Goal: Find specific page/section: Find specific page/section

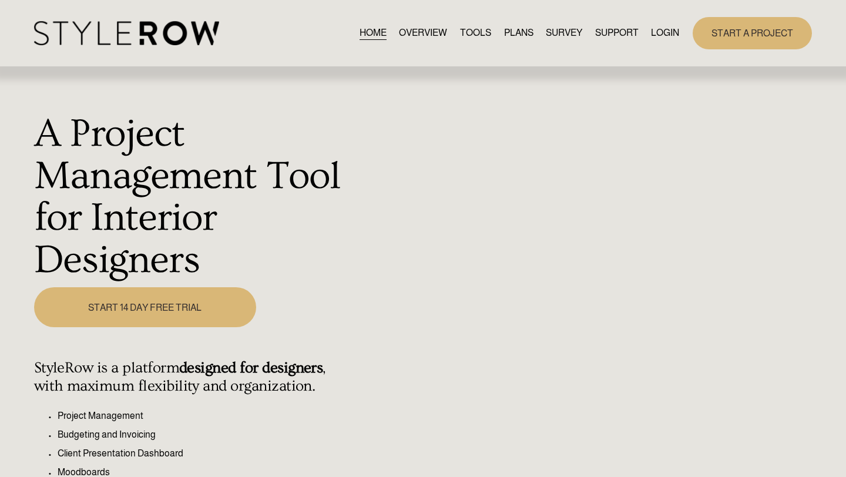
click at [663, 30] on link "LOGIN" at bounding box center [665, 33] width 28 height 16
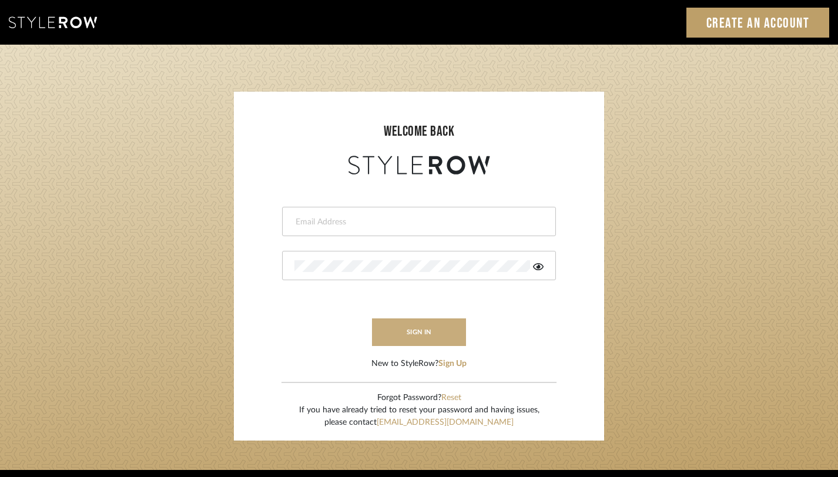
type input "[PERSON_NAME][EMAIL_ADDRESS][DOMAIN_NAME]"
click at [434, 338] on button "sign in" at bounding box center [419, 333] width 94 height 28
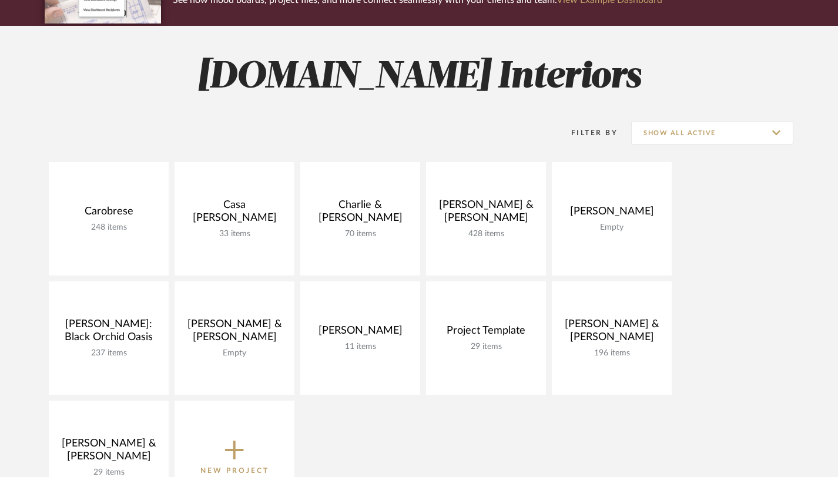
scroll to position [197, 0]
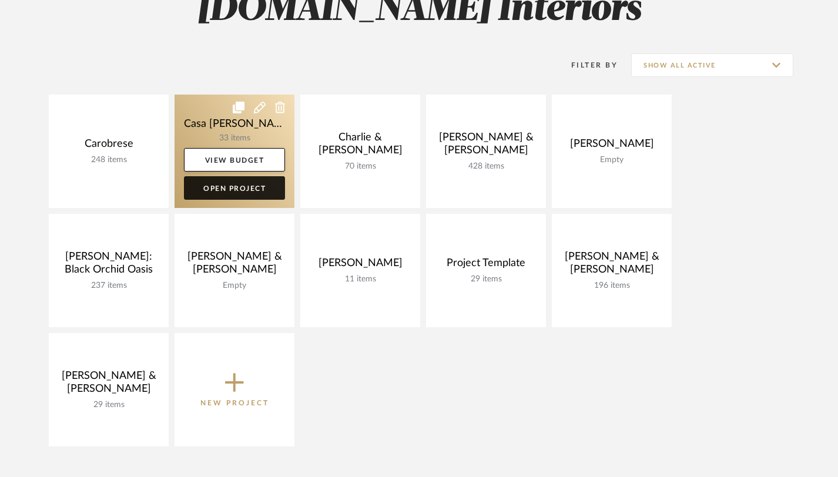
click at [231, 188] on link "Open Project" at bounding box center [234, 188] width 101 height 24
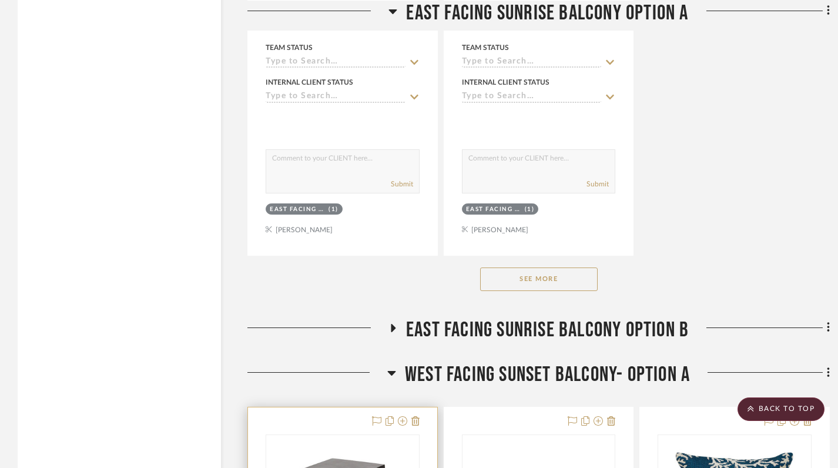
scroll to position [1599, 0]
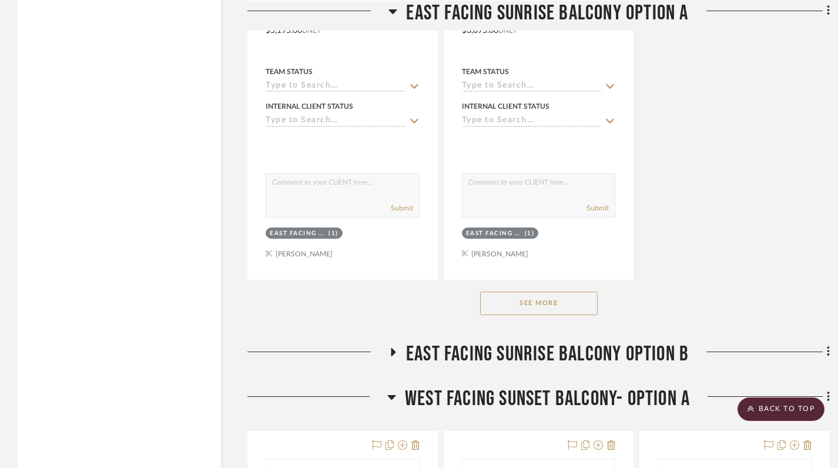
click at [395, 347] on icon at bounding box center [393, 351] width 14 height 9
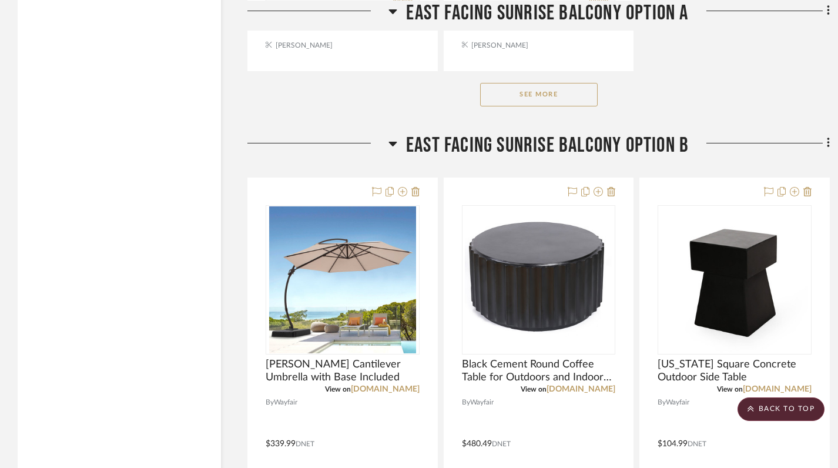
scroll to position [1935, 0]
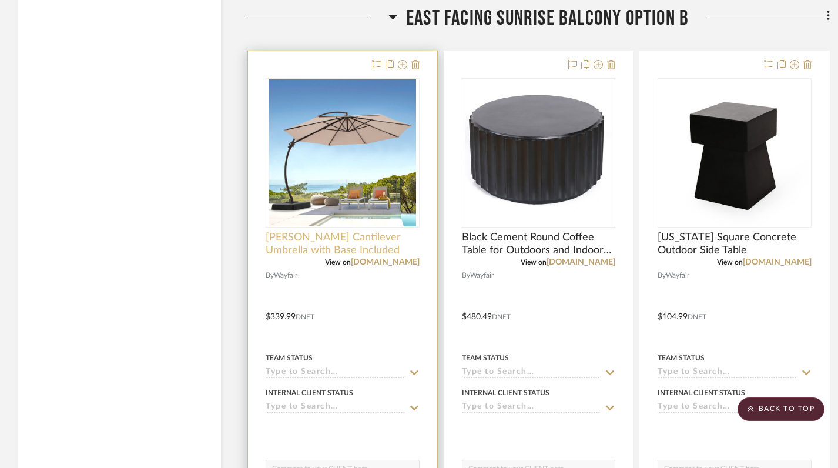
click at [323, 249] on span "Ebonique Cantilever Umbrella with Base Included" at bounding box center [343, 244] width 154 height 26
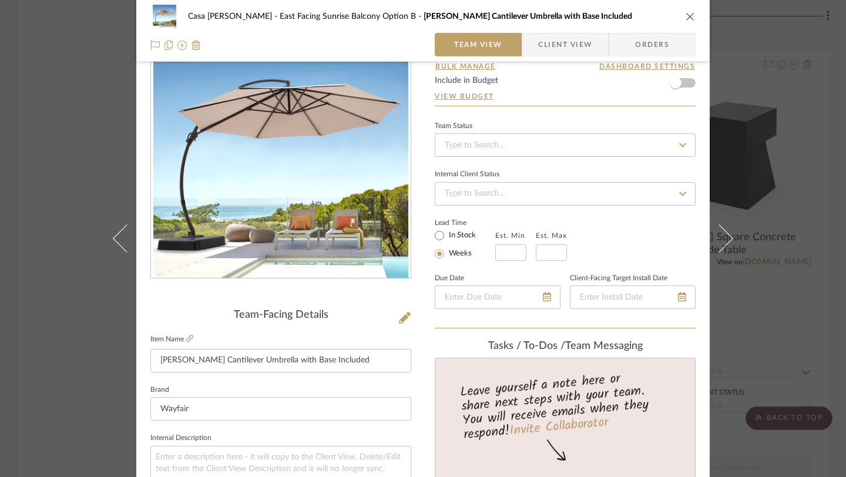
scroll to position [66, 0]
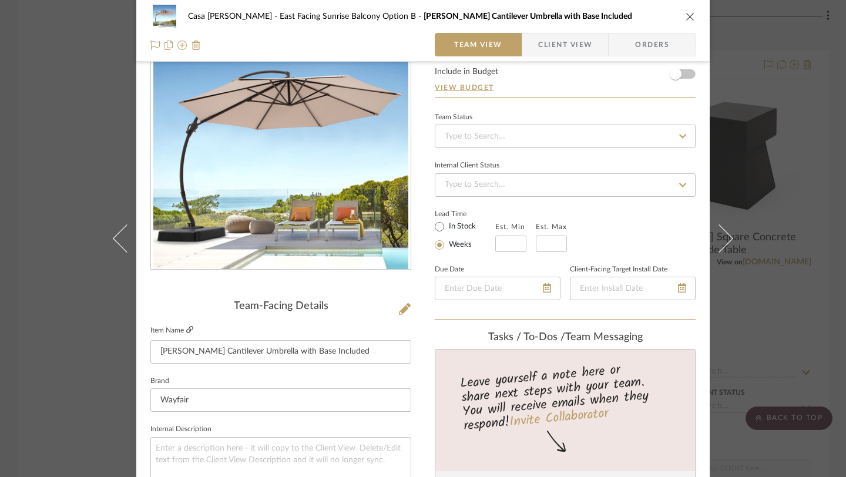
click at [186, 330] on icon at bounding box center [189, 329] width 7 height 7
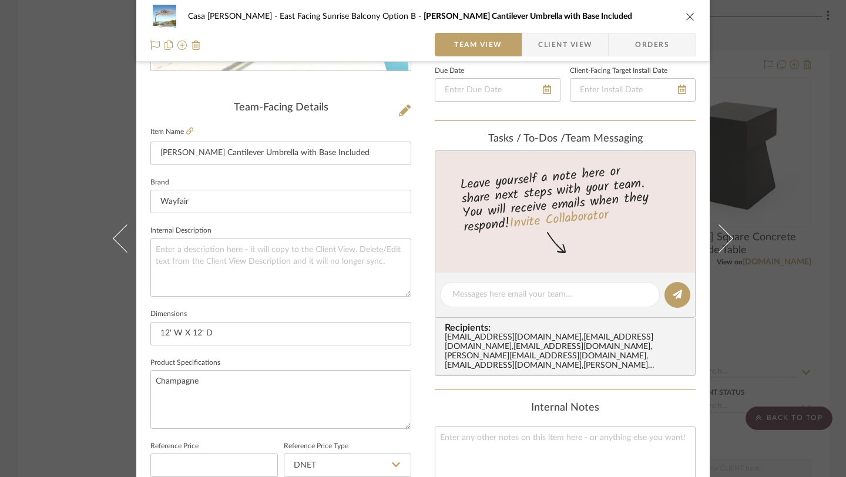
scroll to position [0, 0]
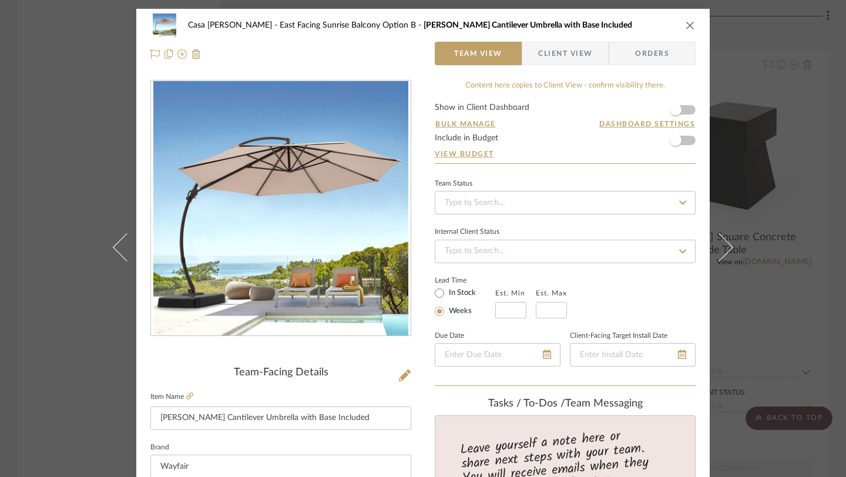
click at [690, 28] on icon "close" at bounding box center [690, 25] width 9 height 9
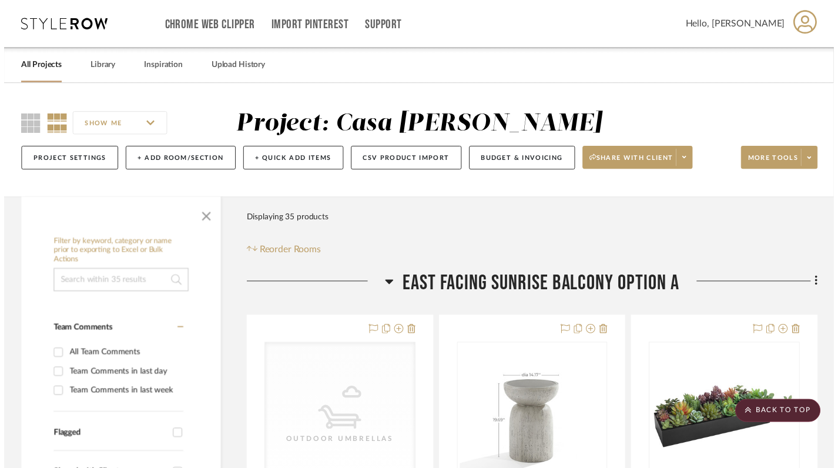
scroll to position [1935, 0]
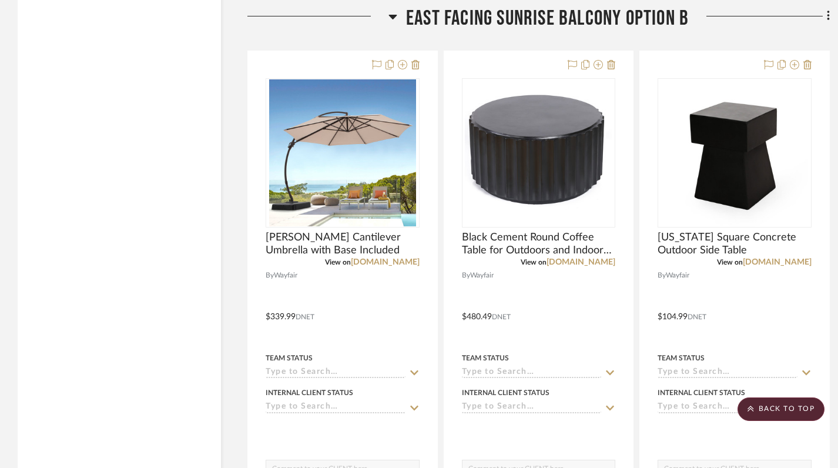
click at [393, 20] on icon at bounding box center [392, 16] width 9 height 14
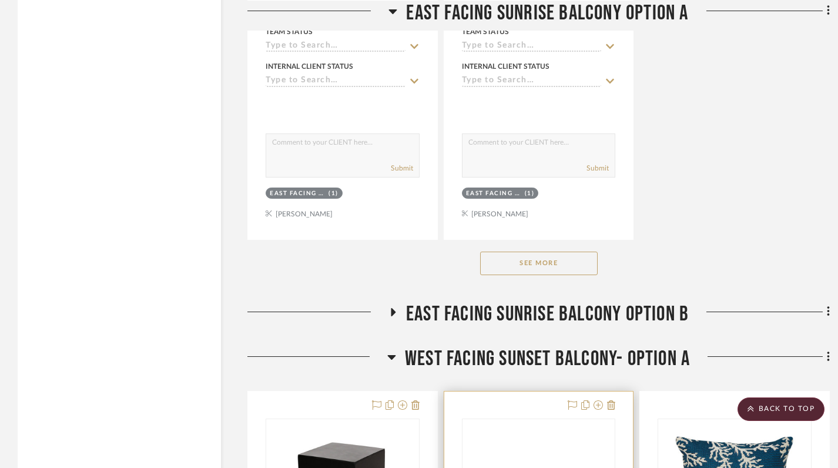
scroll to position [1595, 1]
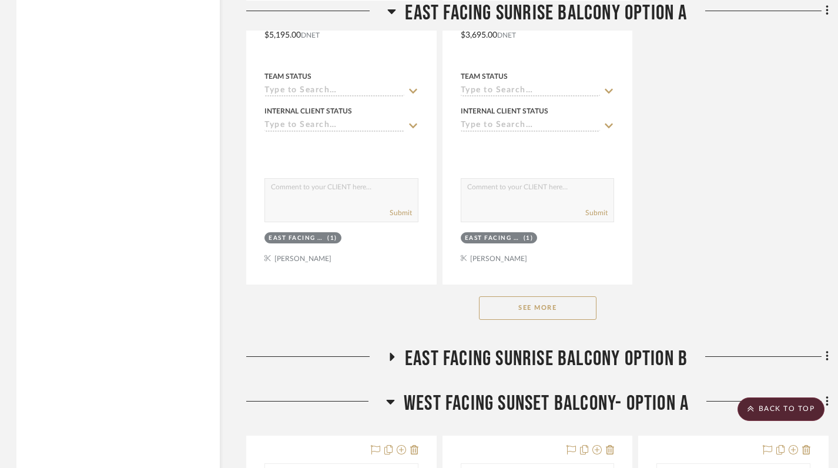
click at [390, 357] on icon at bounding box center [392, 357] width 5 height 8
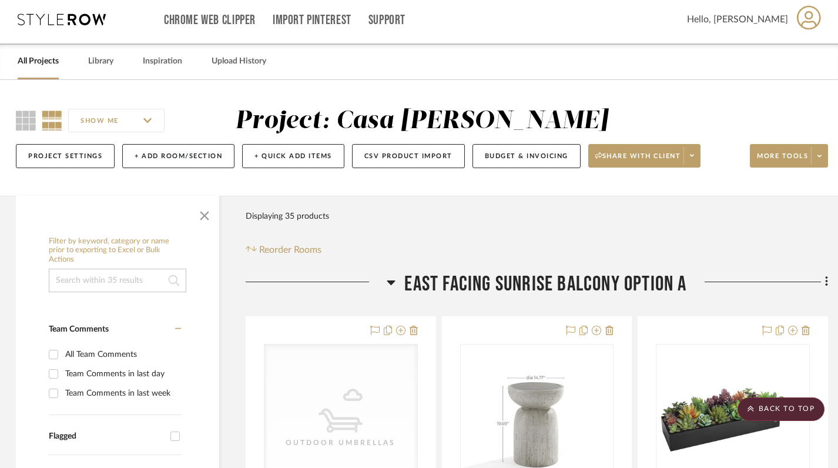
scroll to position [0, 2]
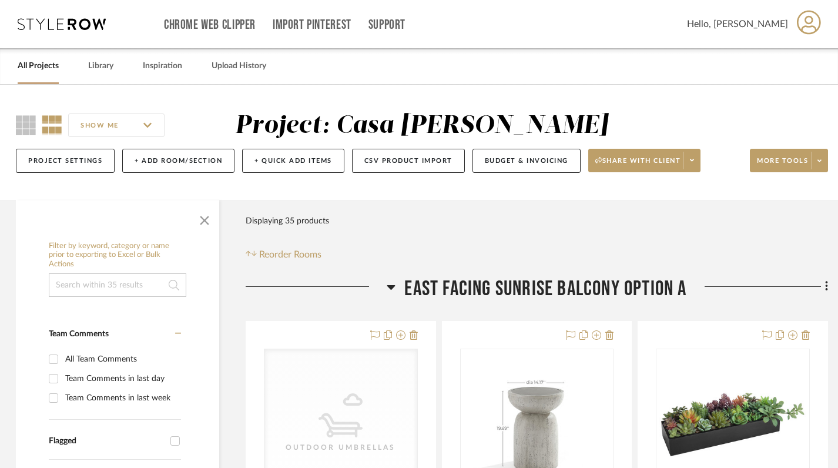
click at [393, 284] on icon at bounding box center [391, 287] width 9 height 14
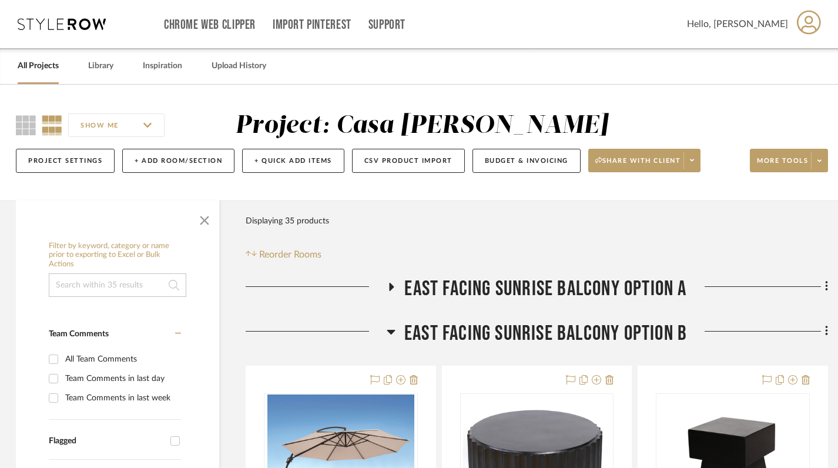
click at [394, 333] on h3 "East Facing Sunrise Balcony Option B" at bounding box center [537, 333] width 300 height 25
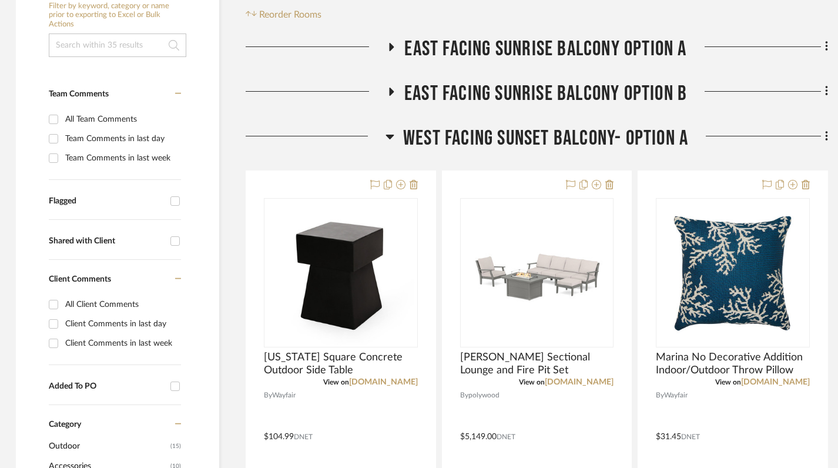
scroll to position [254, 2]
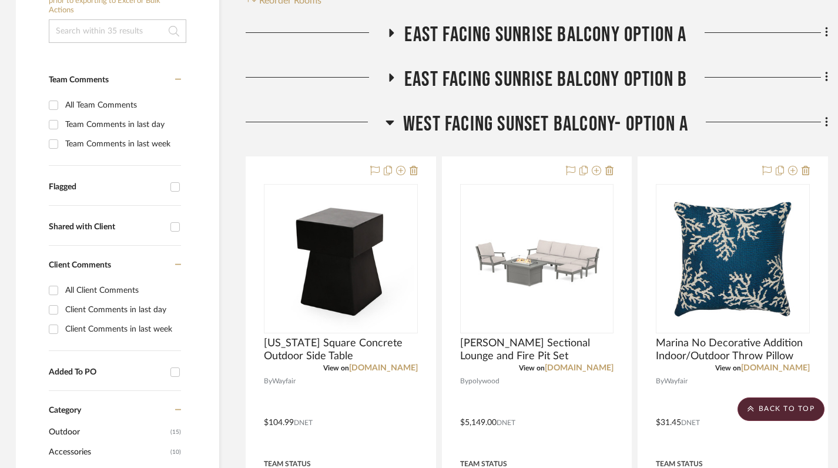
click at [390, 120] on icon at bounding box center [390, 122] width 8 height 5
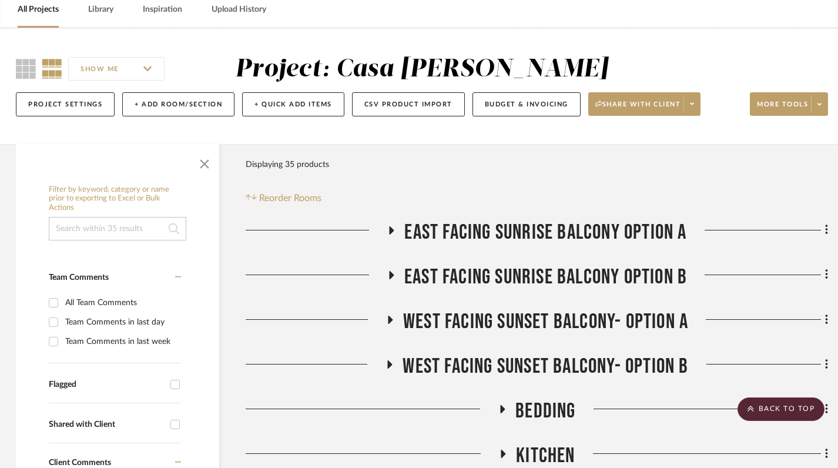
scroll to position [0, 2]
